Goal: Task Accomplishment & Management: Manage account settings

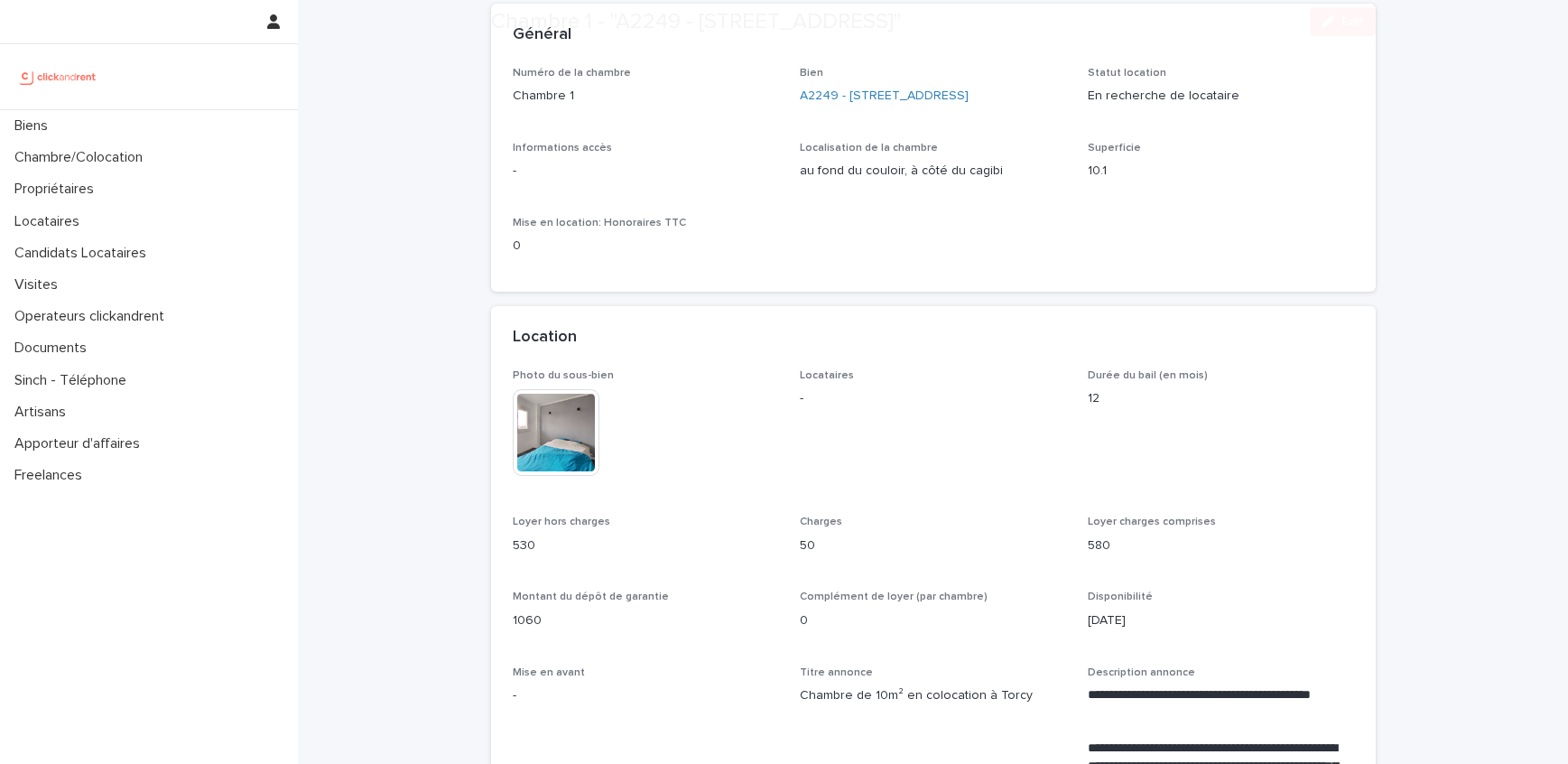
scroll to position [126, 0]
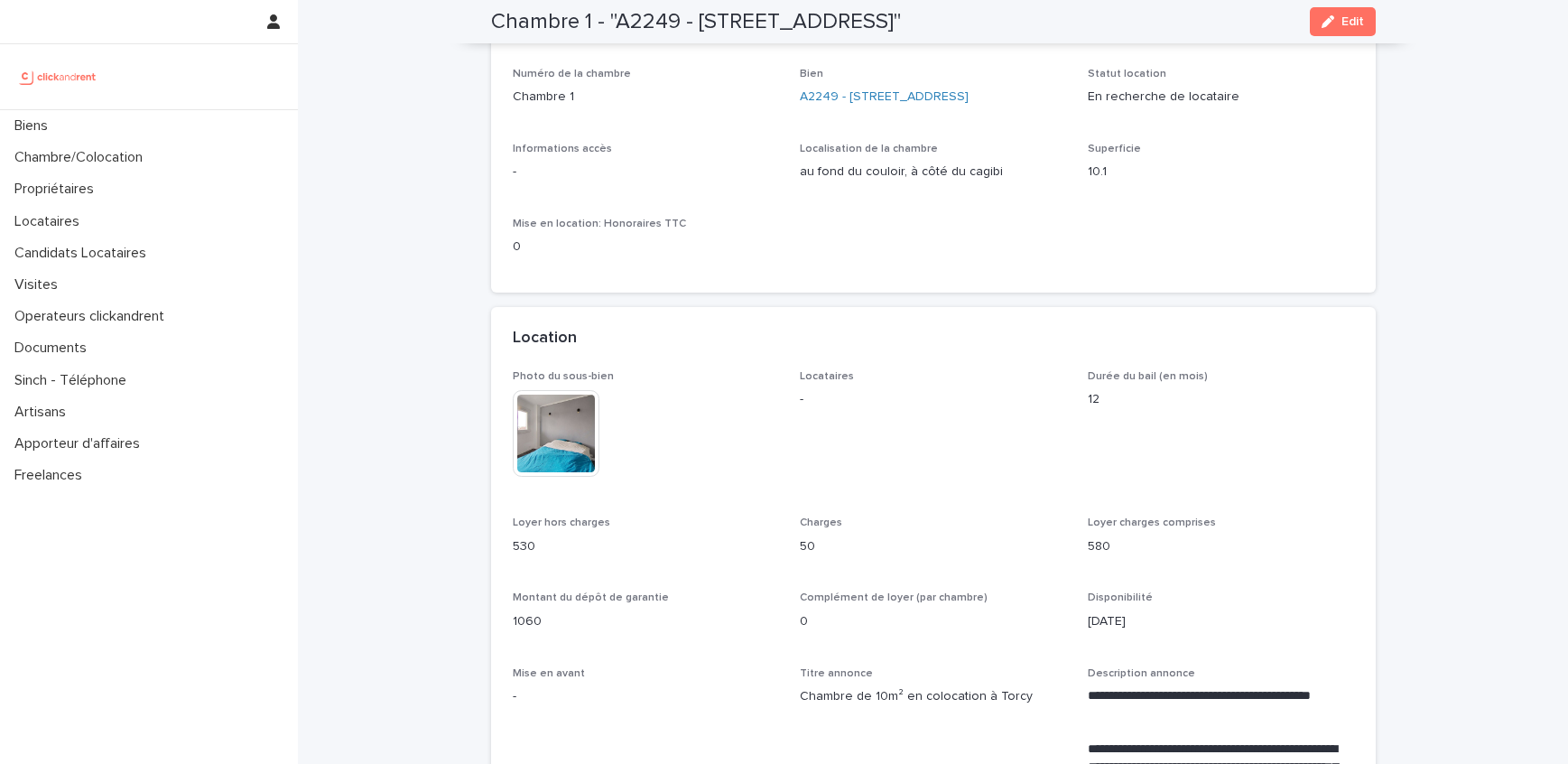
click at [680, 448] on div "This file cannot be opened Download File" at bounding box center [646, 435] width 266 height 90
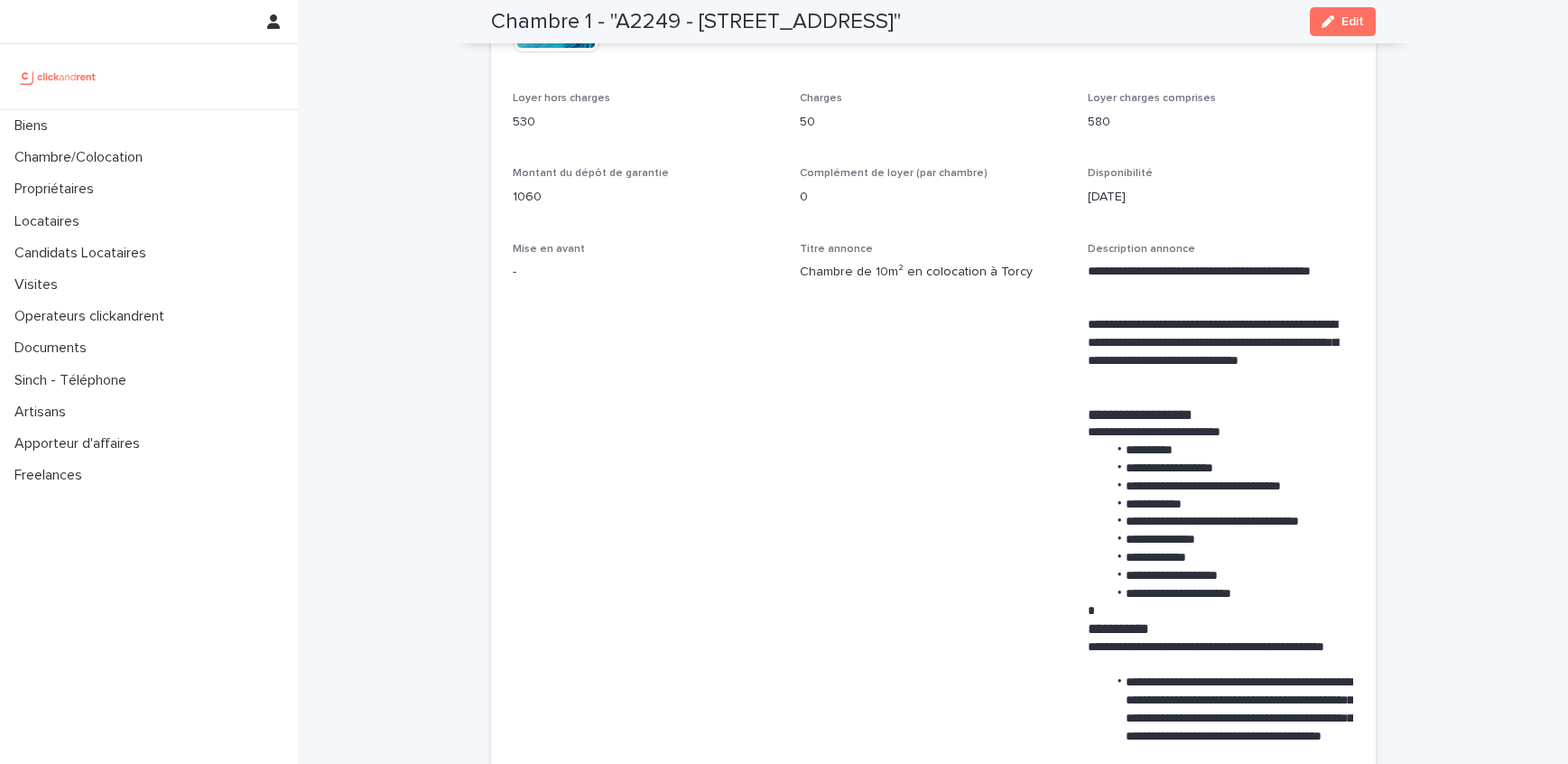
scroll to position [0, 0]
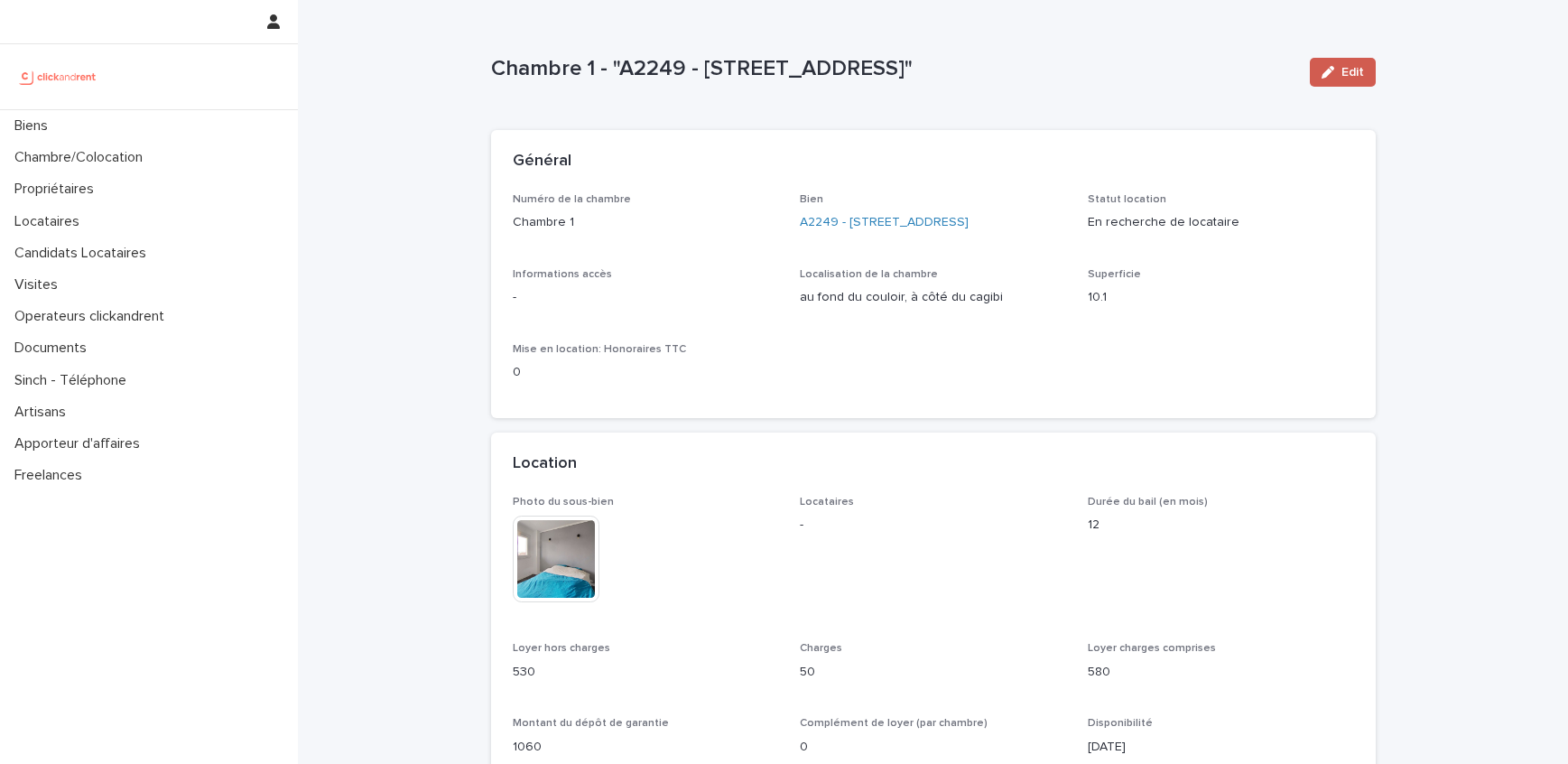
click at [1342, 74] on span "Edit" at bounding box center [1353, 72] width 23 height 12
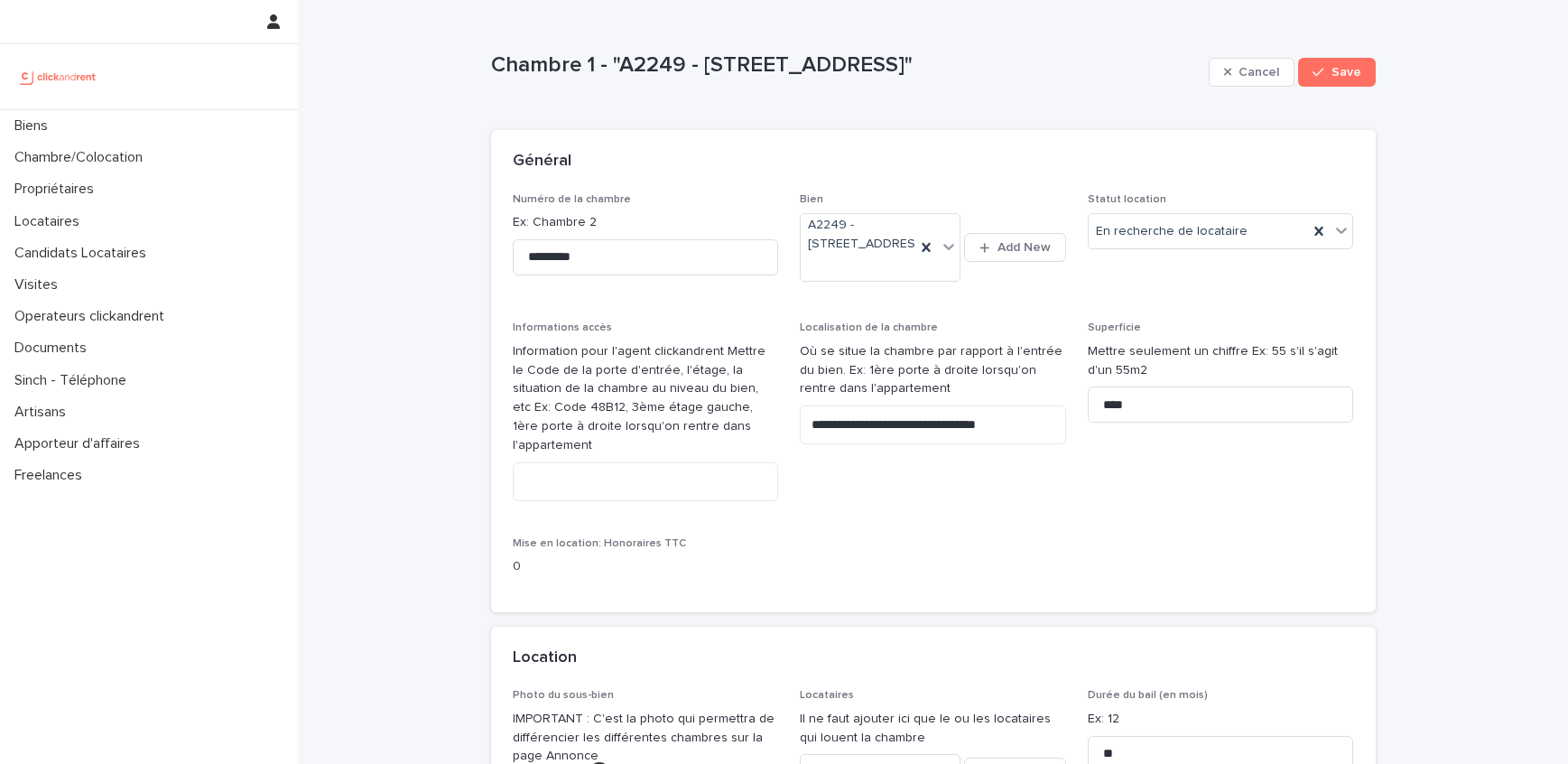
click at [603, 70] on p "Chambre 1 - "A2249 - [STREET_ADDRESS]"" at bounding box center [846, 65] width 710 height 26
copy div "Chambre 1 - "A2249 - [STREET_ADDRESS]" Cancel Save Sorry, there was an error sa…"
click at [1190, 256] on div "En location" at bounding box center [1221, 266] width 265 height 32
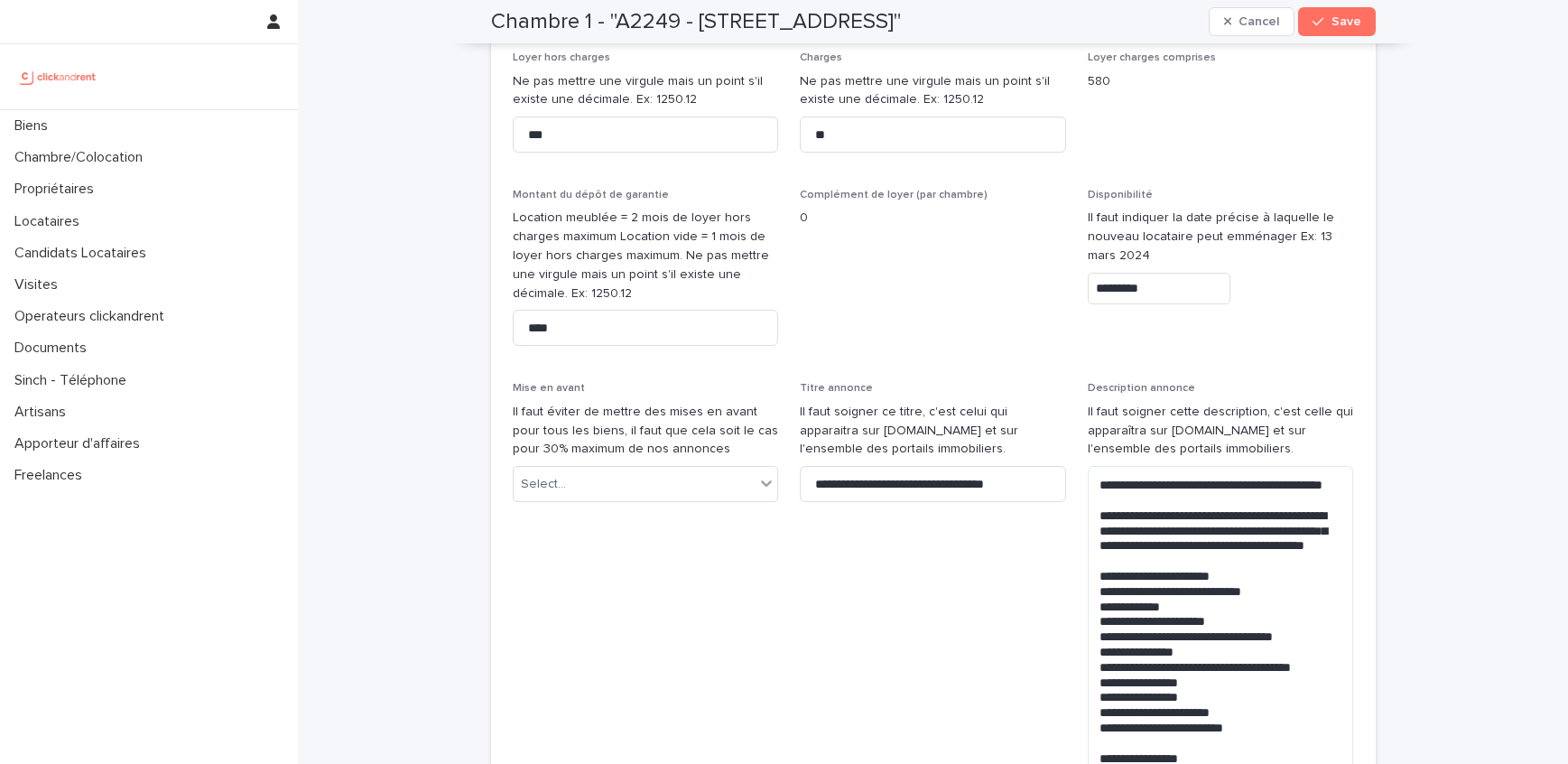
scroll to position [771, 0]
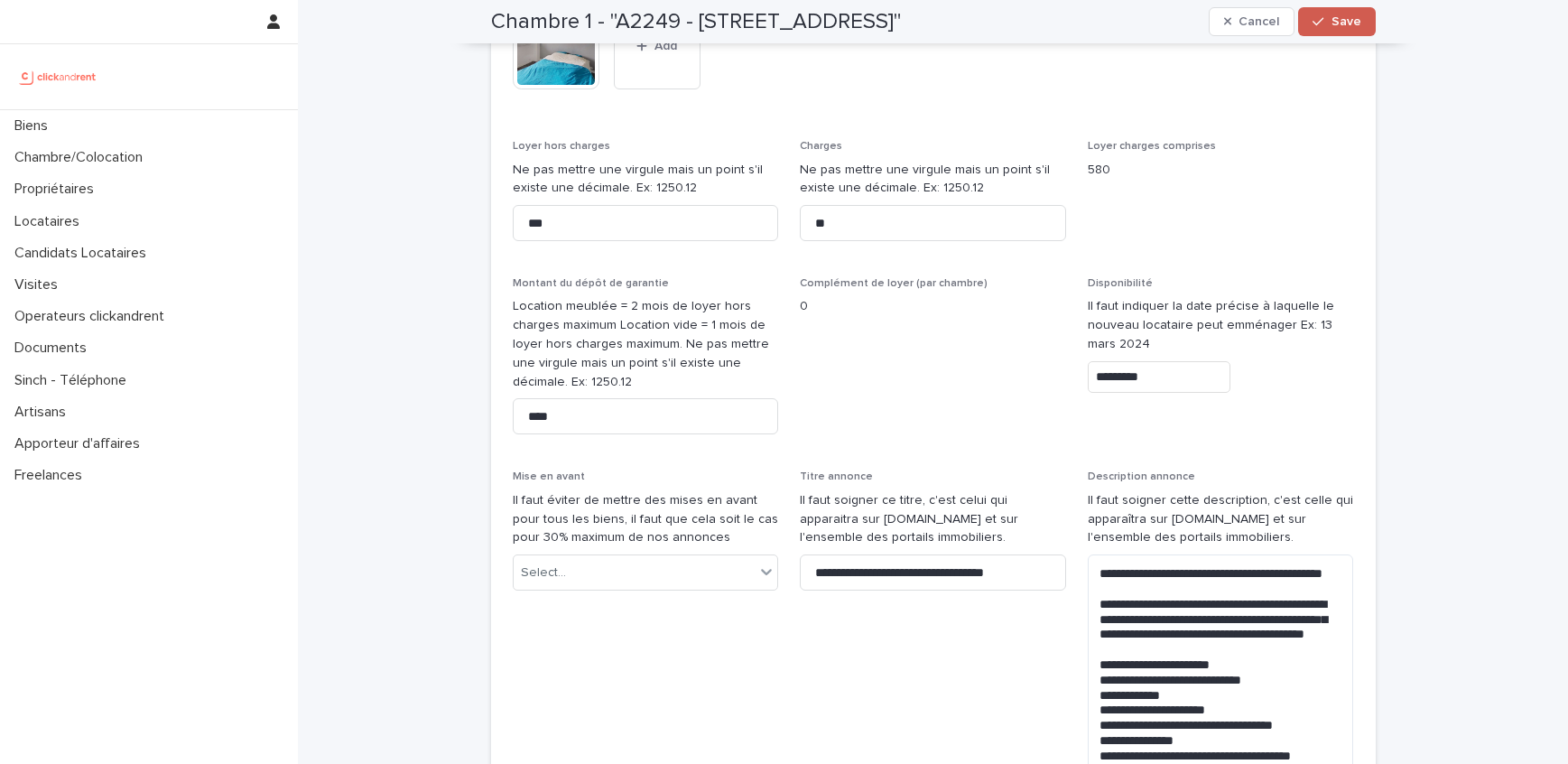
click at [1360, 18] on span "Save" at bounding box center [1347, 21] width 30 height 12
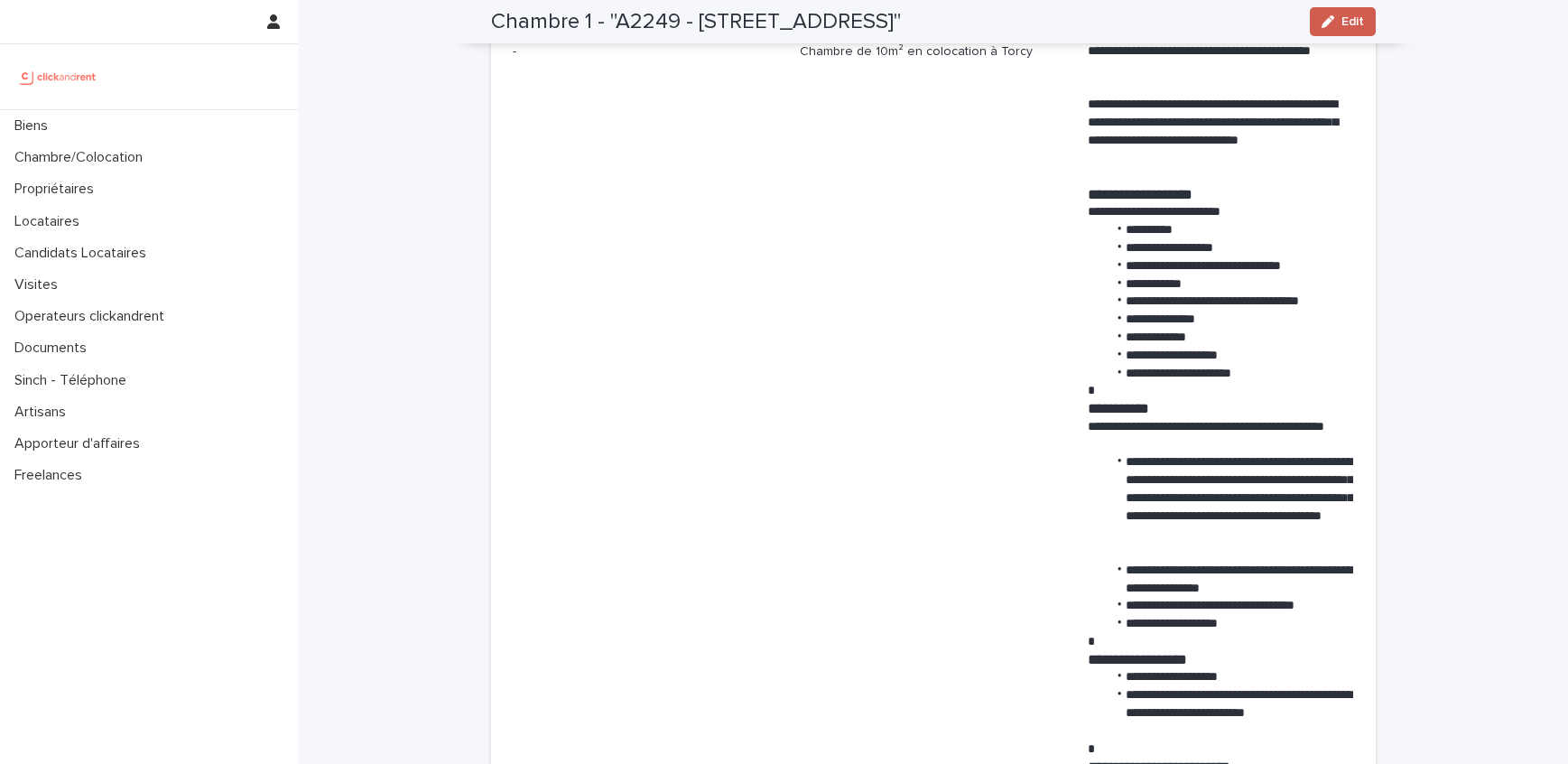
click at [1346, 35] on button "Edit" at bounding box center [1343, 22] width 66 height 29
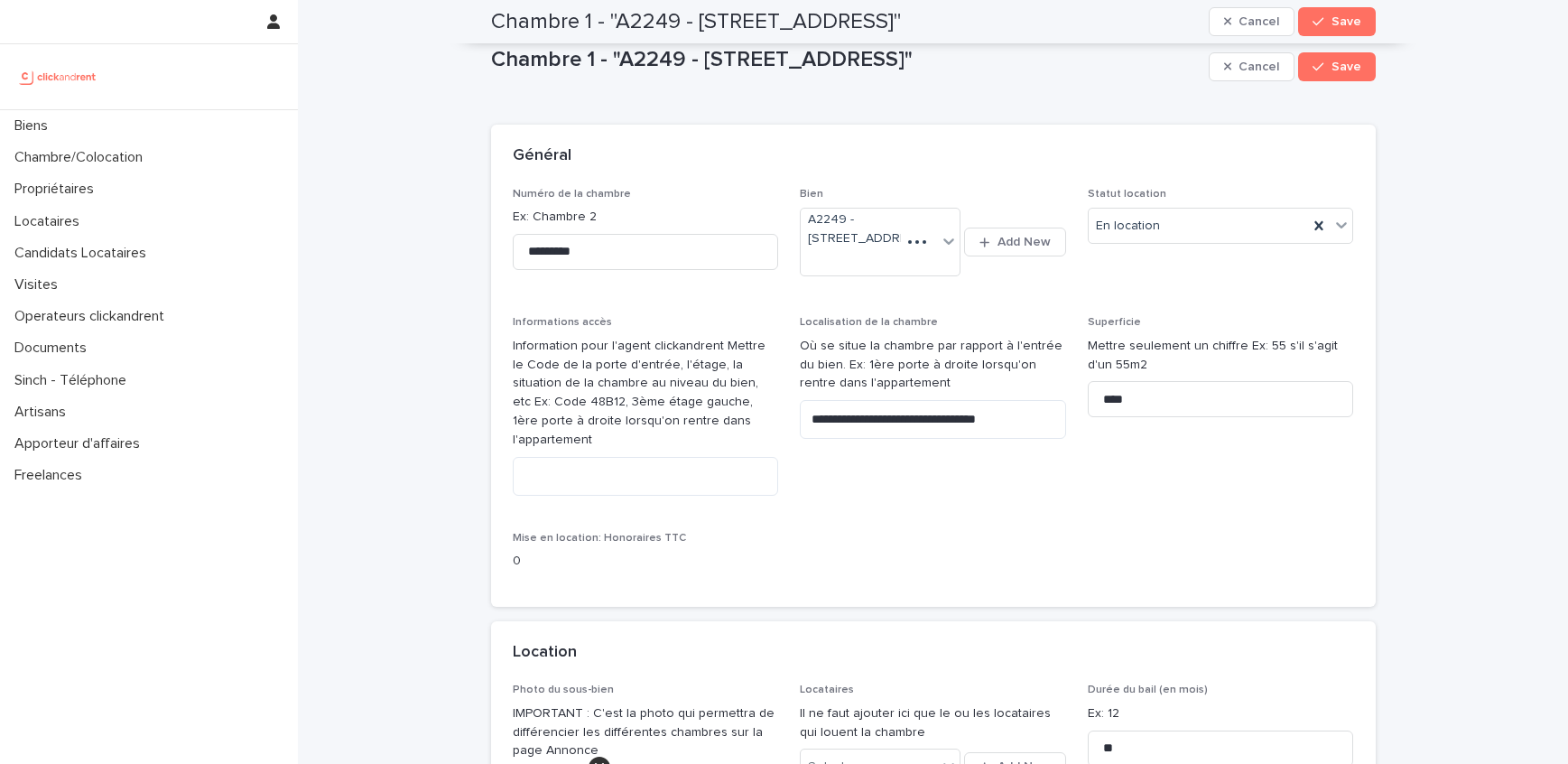
scroll to position [0, 0]
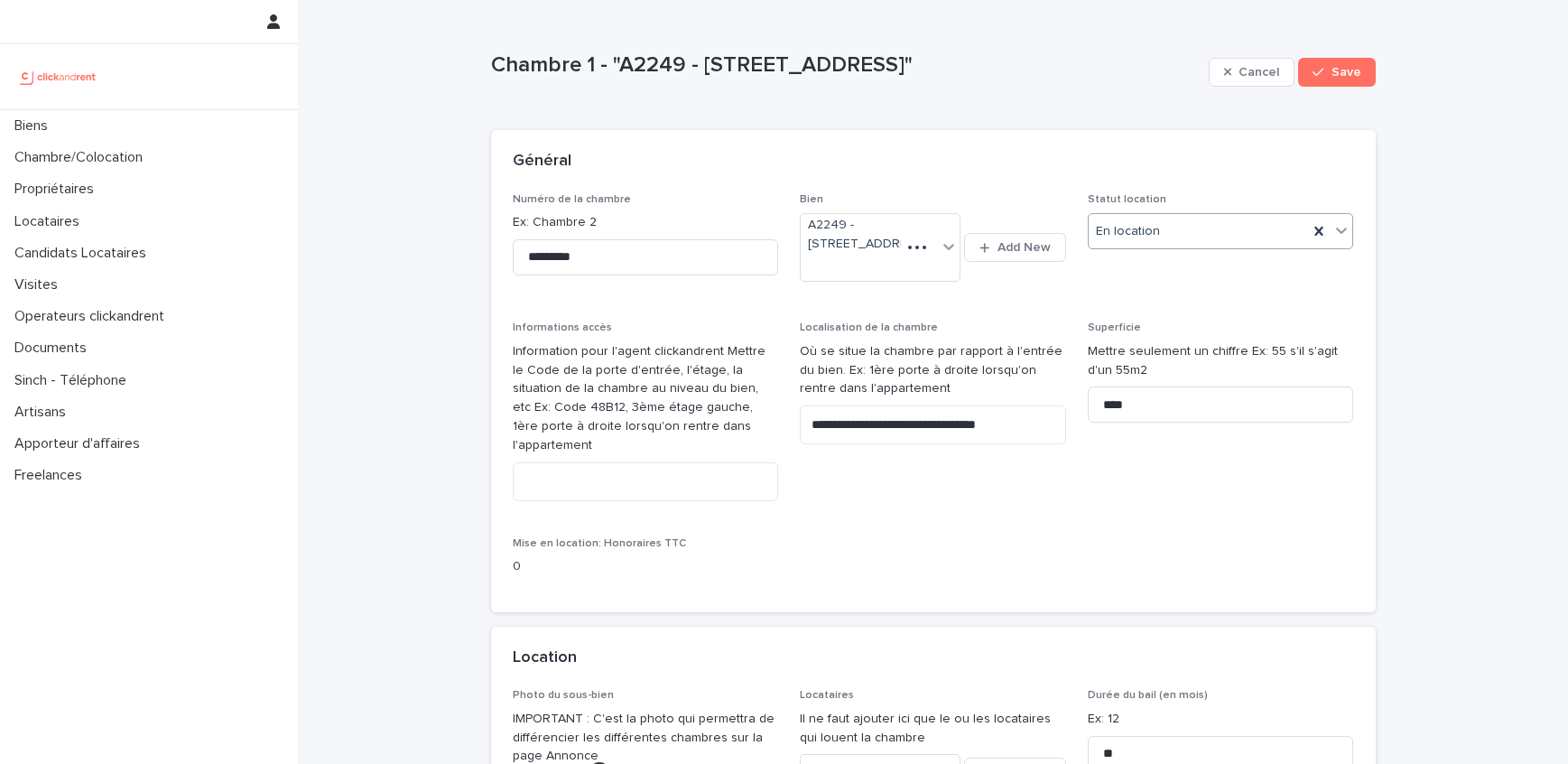
click at [1184, 242] on div "En location" at bounding box center [1199, 231] width 220 height 30
click at [1156, 287] on div "En recherche de locataire" at bounding box center [1221, 297] width 265 height 32
click at [1332, 79] on button "Save" at bounding box center [1337, 72] width 77 height 29
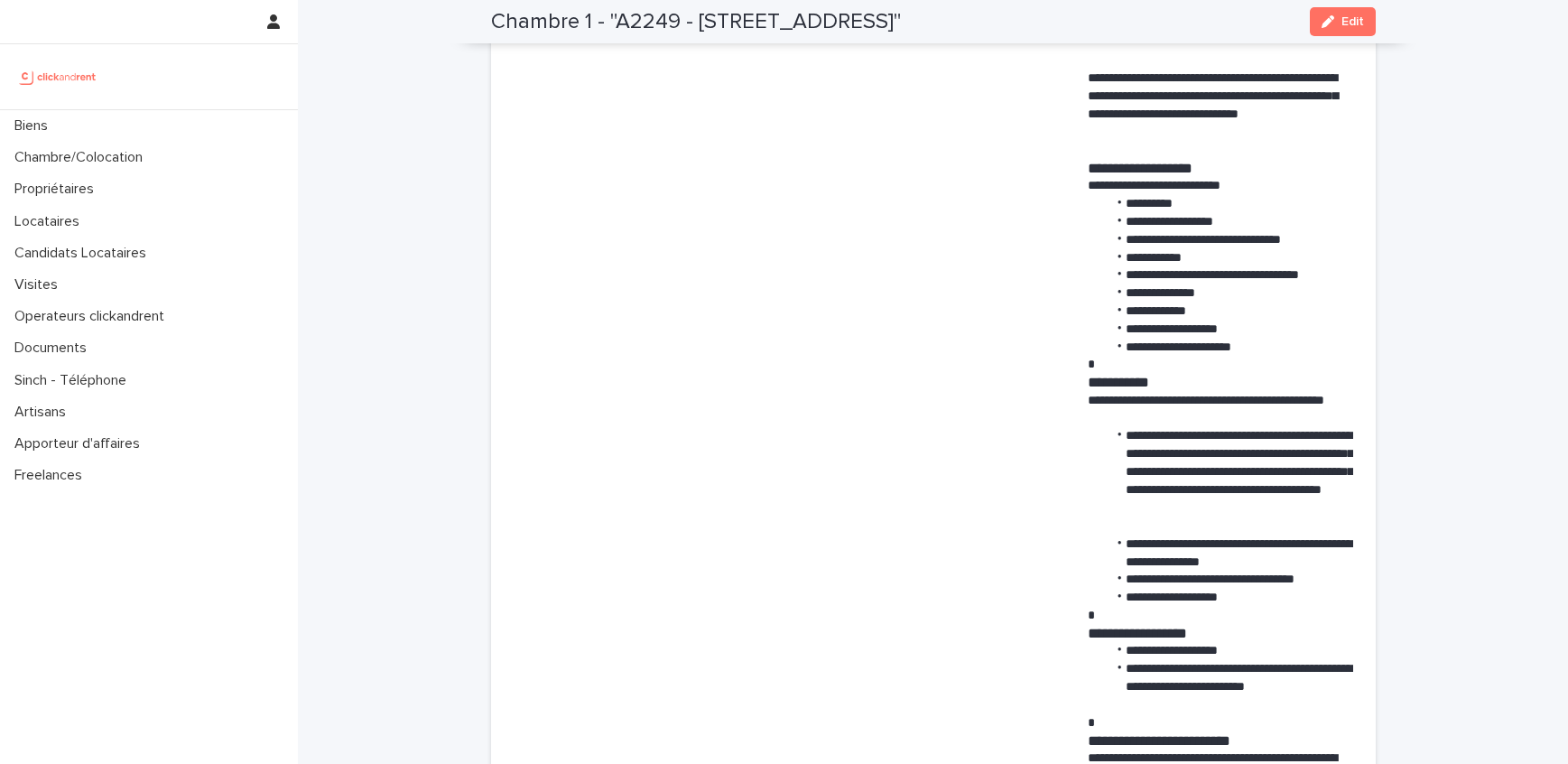
scroll to position [679, 0]
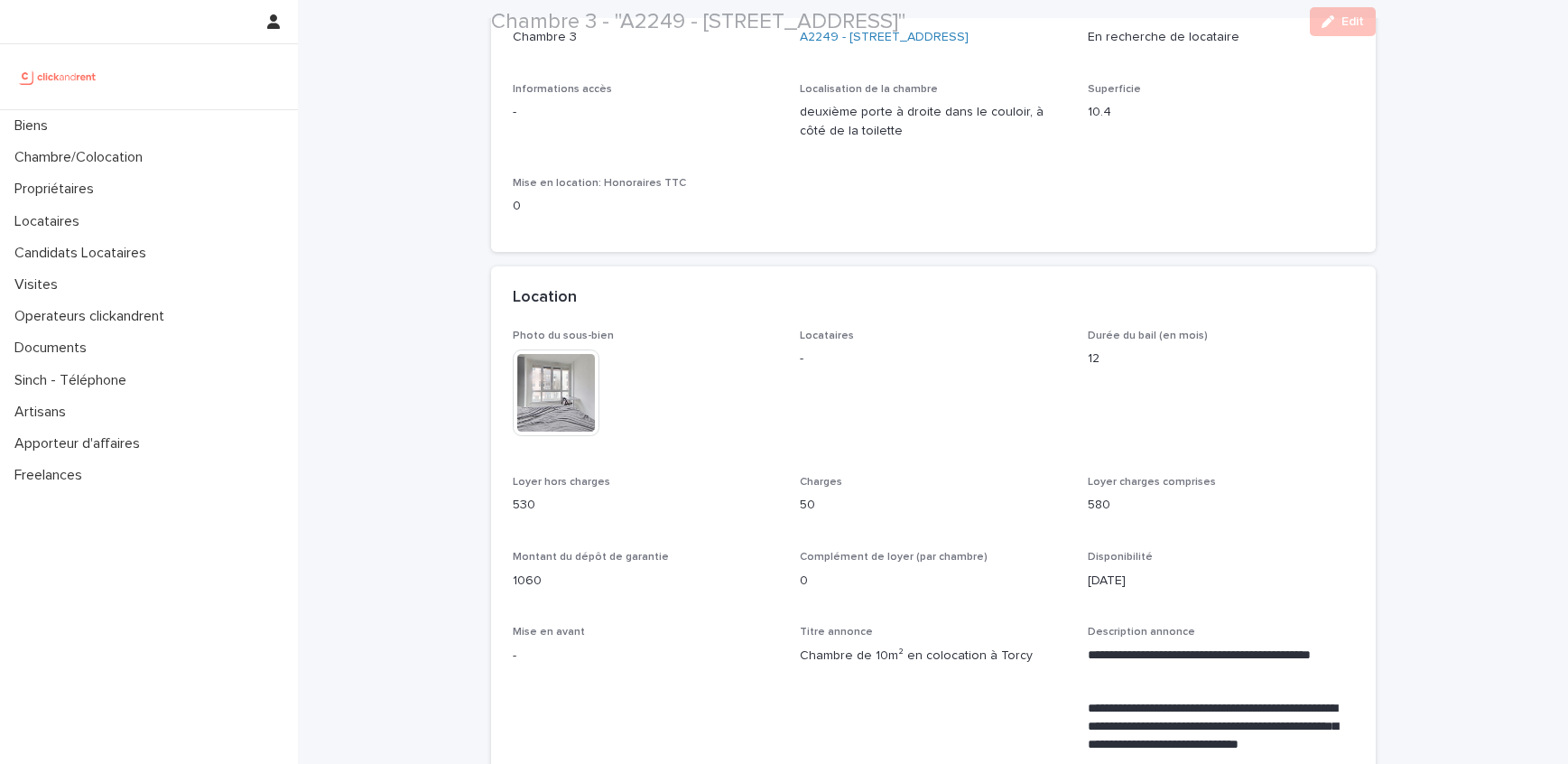
scroll to position [199, 0]
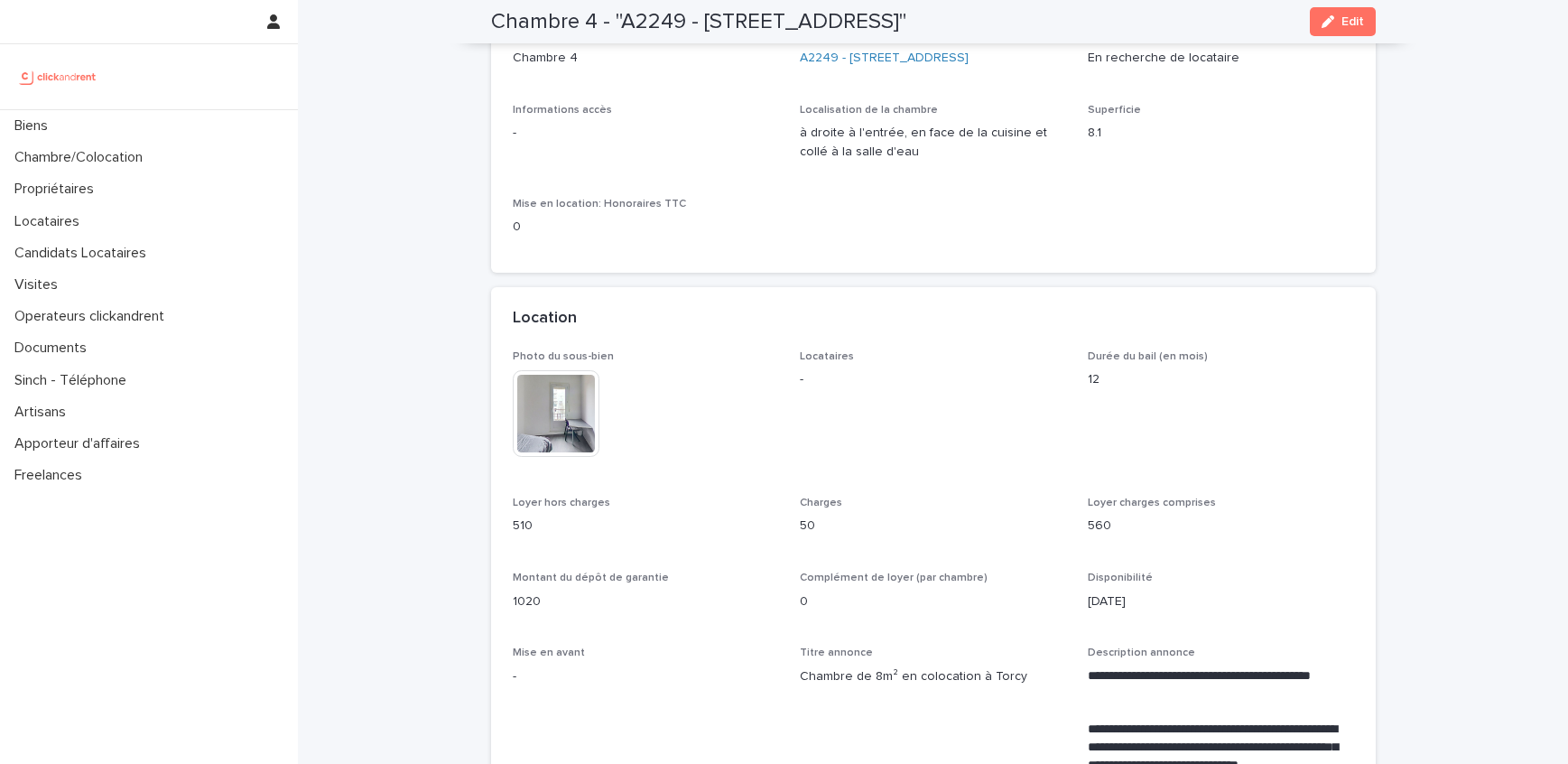
scroll to position [161, 0]
